Goal: Navigation & Orientation: Find specific page/section

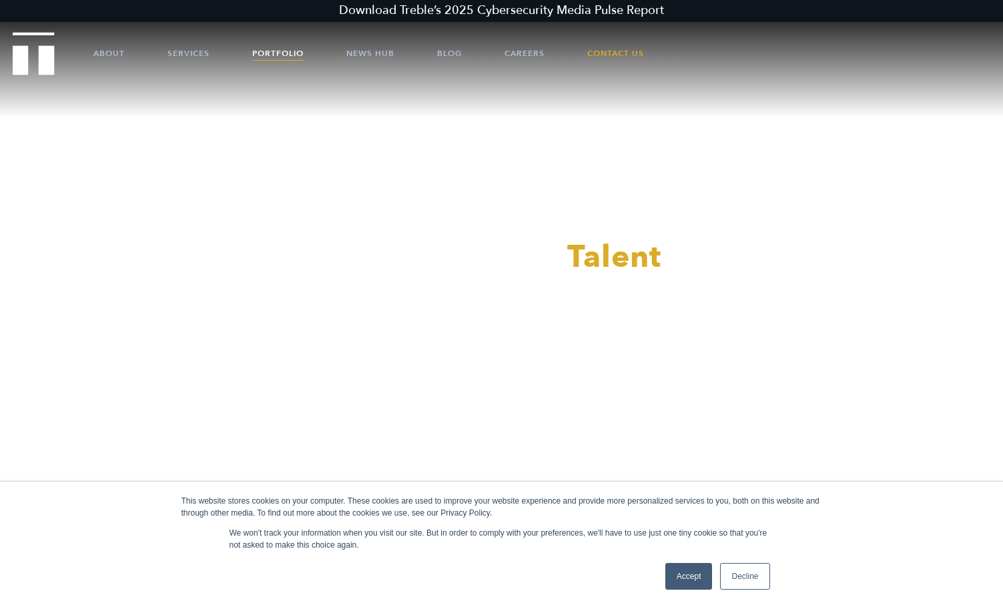
click at [287, 53] on link "Portfolio" at bounding box center [277, 53] width 51 height 40
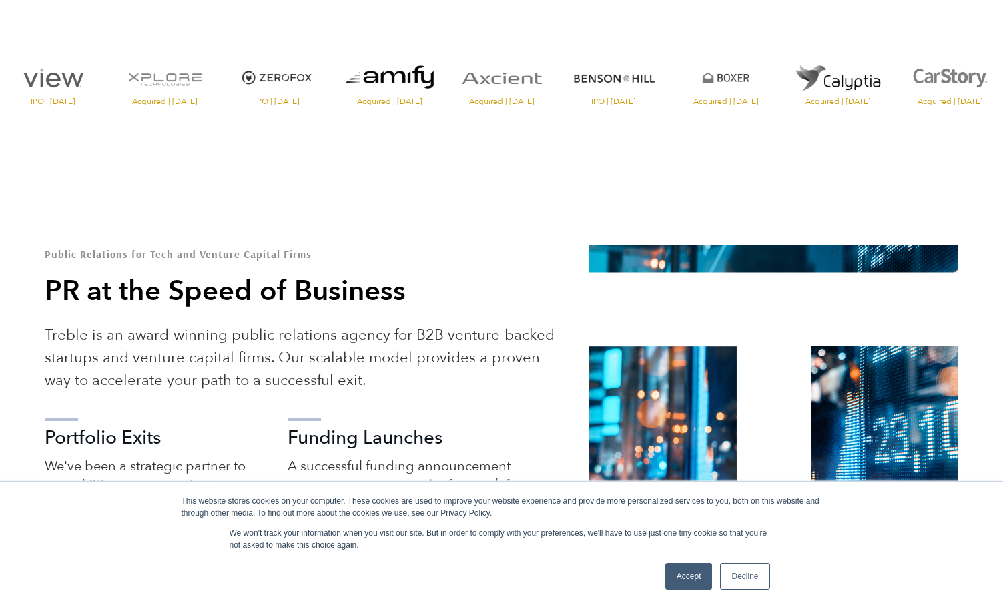
scroll to position [486, 0]
